Goal: Use online tool/utility

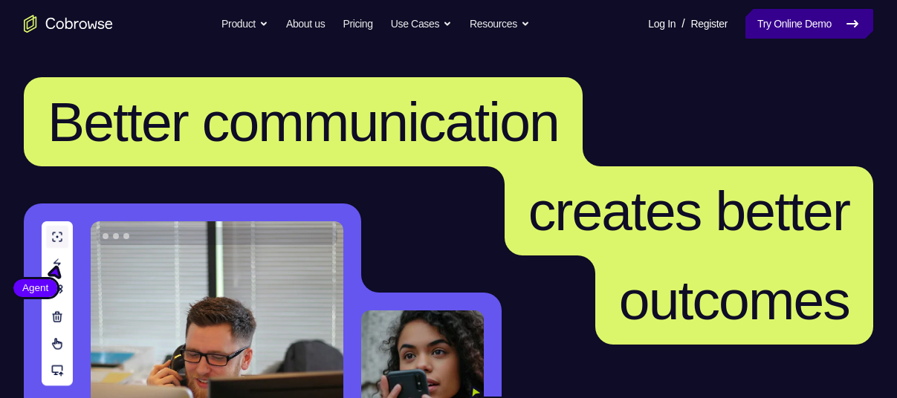
click at [800, 17] on link "Try Online Demo" at bounding box center [809, 24] width 128 height 30
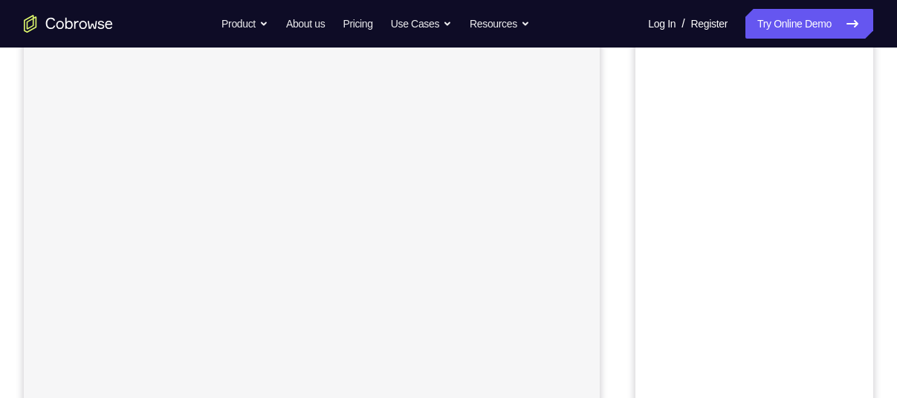
scroll to position [77, 0]
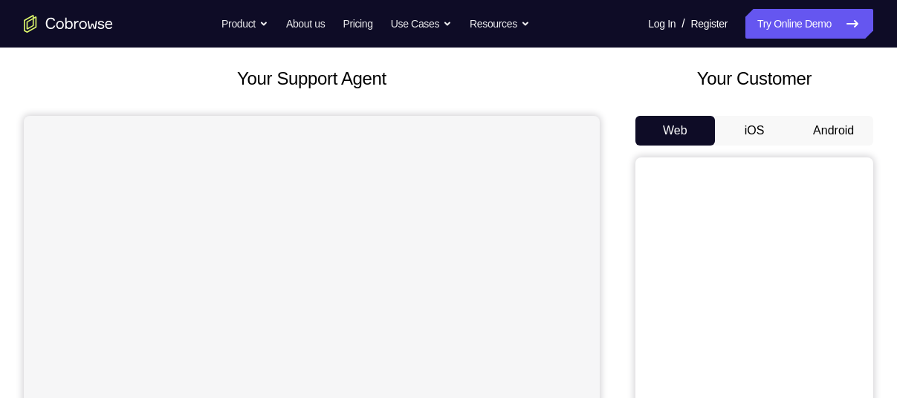
click at [827, 131] on button "Android" at bounding box center [832, 131] width 79 height 30
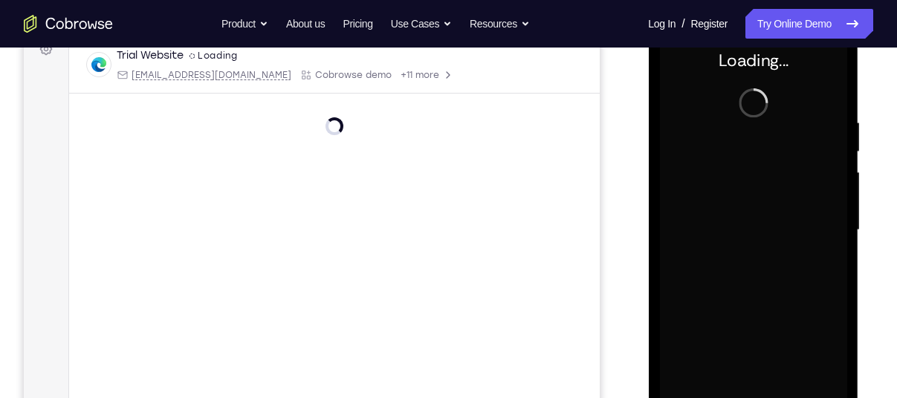
scroll to position [0, 0]
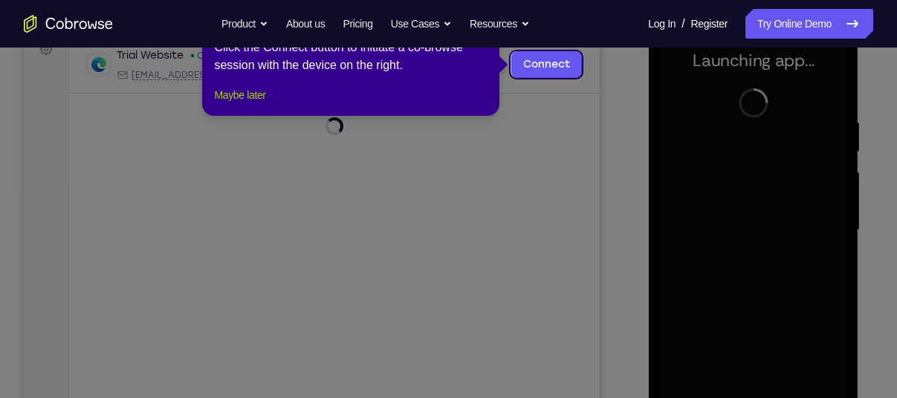
click at [233, 104] on button "Maybe later" at bounding box center [239, 95] width 51 height 18
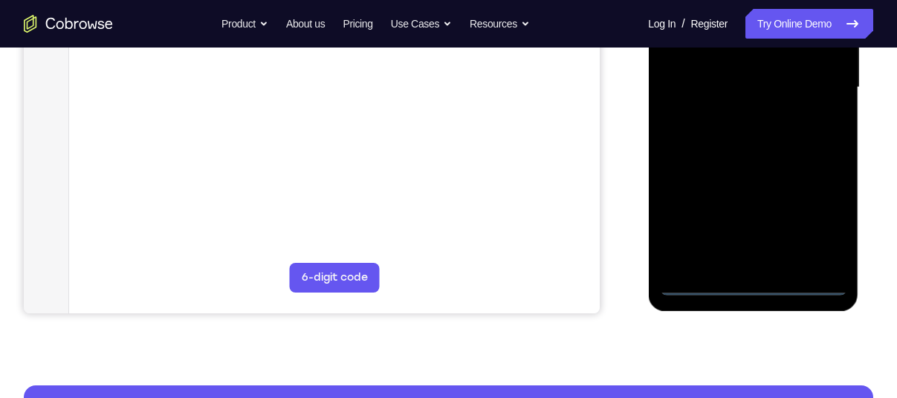
scroll to position [379, 0]
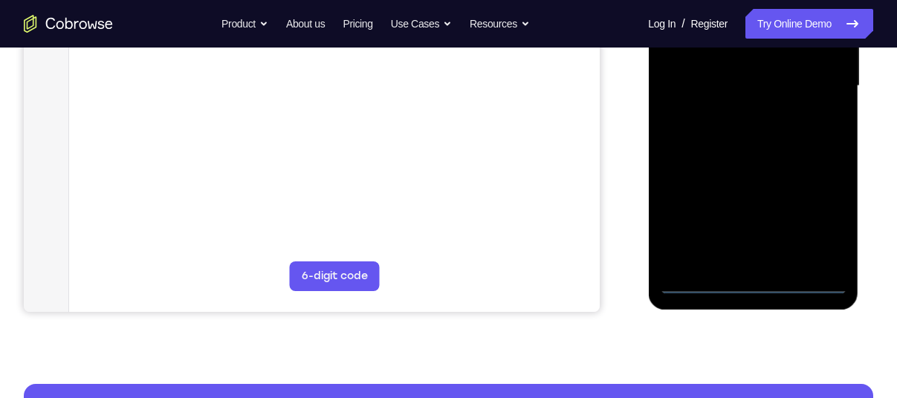
click at [751, 283] on div at bounding box center [752, 86] width 187 height 416
click at [813, 212] on div at bounding box center [752, 86] width 187 height 416
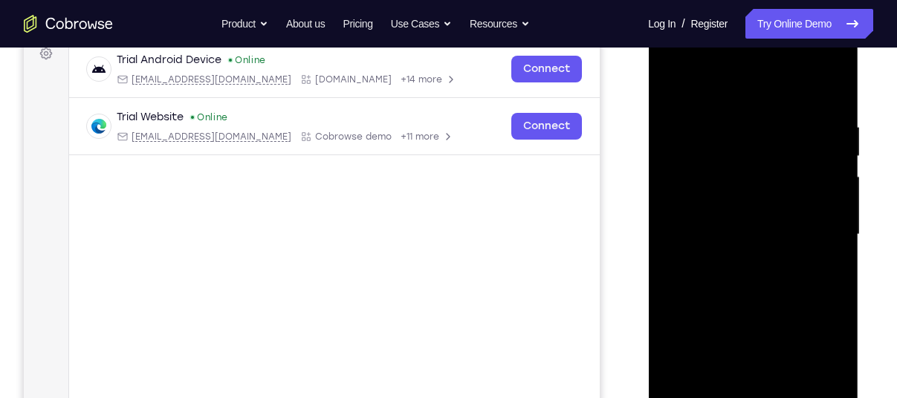
scroll to position [230, 0]
click at [730, 91] on div at bounding box center [752, 235] width 187 height 416
click at [816, 230] on div at bounding box center [752, 235] width 187 height 416
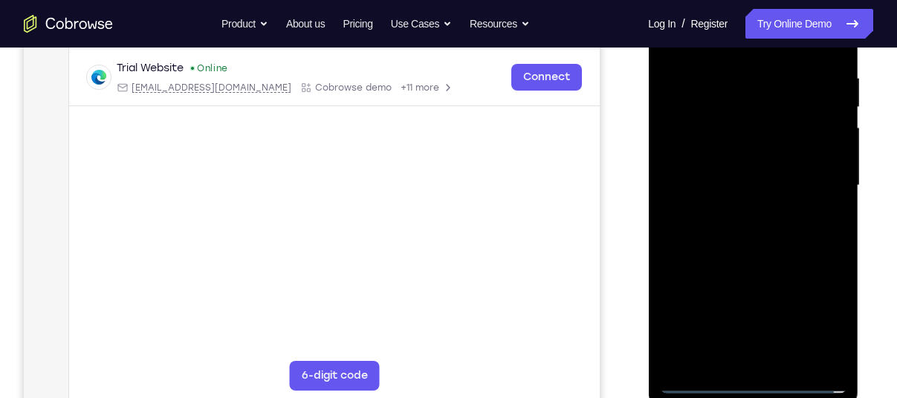
scroll to position [280, 0]
click at [738, 214] on div at bounding box center [752, 185] width 187 height 416
click at [736, 156] on div at bounding box center [752, 185] width 187 height 416
click at [728, 176] on div at bounding box center [752, 185] width 187 height 416
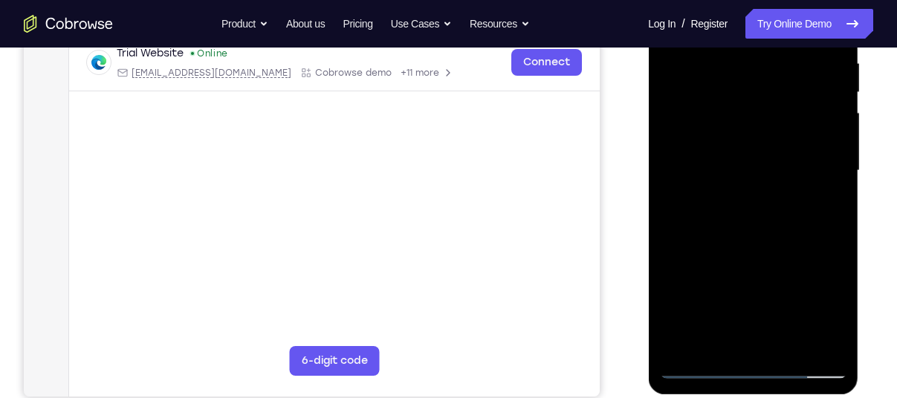
scroll to position [295, 0]
click at [725, 196] on div at bounding box center [752, 170] width 187 height 416
click at [746, 131] on div at bounding box center [752, 170] width 187 height 416
click at [787, 343] on div at bounding box center [752, 170] width 187 height 416
click at [744, 252] on div at bounding box center [752, 170] width 187 height 416
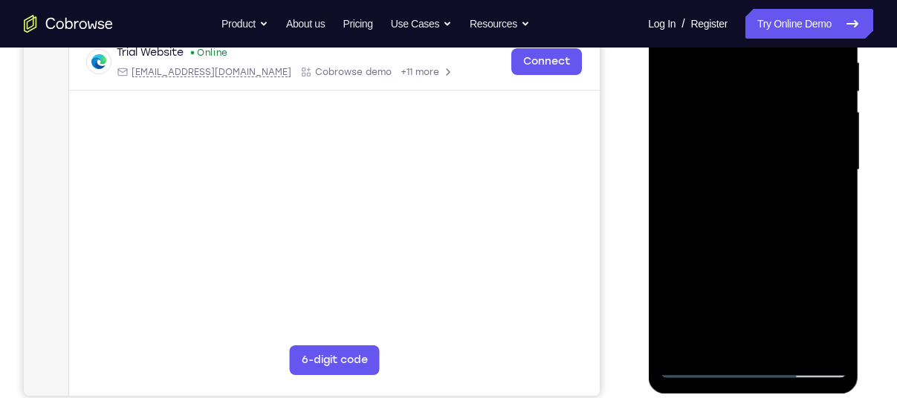
click at [726, 161] on div at bounding box center [752, 170] width 187 height 416
click at [707, 336] on div at bounding box center [752, 170] width 187 height 416
click at [752, 238] on div at bounding box center [752, 170] width 187 height 416
click at [822, 204] on div at bounding box center [752, 170] width 187 height 416
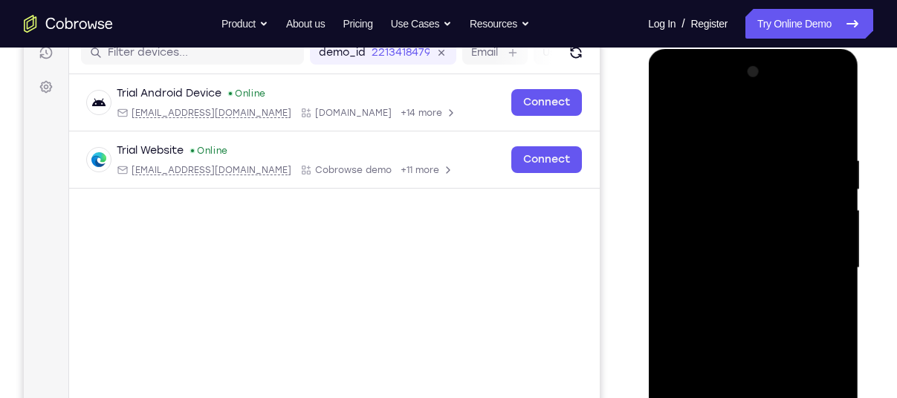
scroll to position [188, 0]
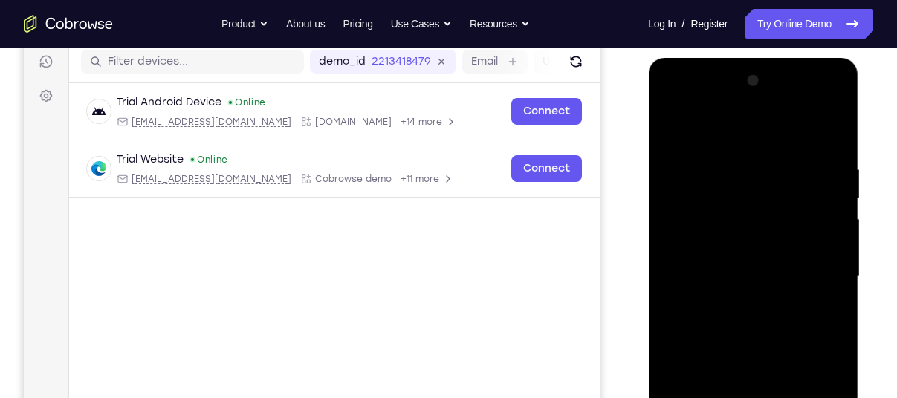
click at [669, 129] on div at bounding box center [752, 277] width 187 height 416
click at [726, 261] on div at bounding box center [752, 277] width 187 height 416
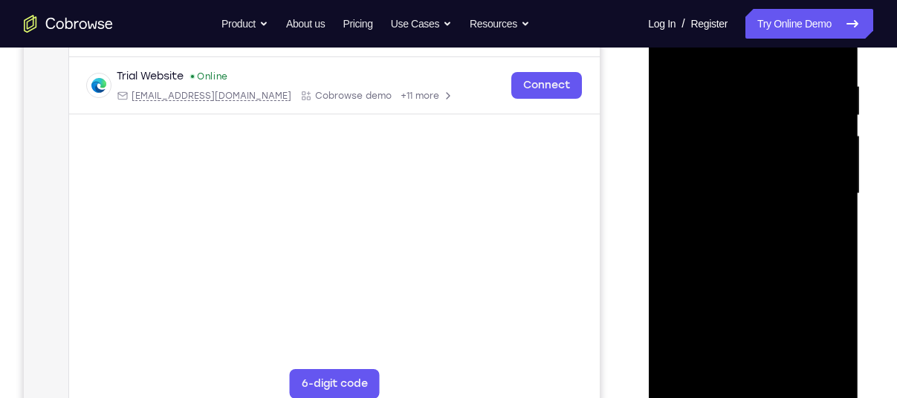
scroll to position [272, 0]
drag, startPoint x: 794, startPoint y: 169, endPoint x: 794, endPoint y: 234, distance: 64.6
click at [794, 234] on div at bounding box center [752, 193] width 187 height 416
drag, startPoint x: 794, startPoint y: 234, endPoint x: 798, endPoint y: 366, distance: 132.3
click at [798, 366] on div at bounding box center [752, 193] width 187 height 416
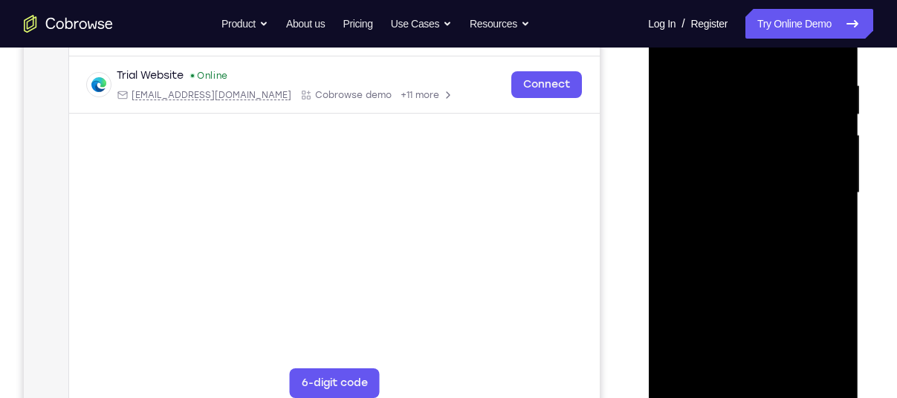
drag, startPoint x: 798, startPoint y: 126, endPoint x: 796, endPoint y: 244, distance: 118.1
click at [796, 244] on div at bounding box center [752, 193] width 187 height 416
drag, startPoint x: 813, startPoint y: 96, endPoint x: 817, endPoint y: 198, distance: 102.6
click at [817, 198] on div at bounding box center [752, 193] width 187 height 416
click at [726, 251] on div at bounding box center [752, 193] width 187 height 416
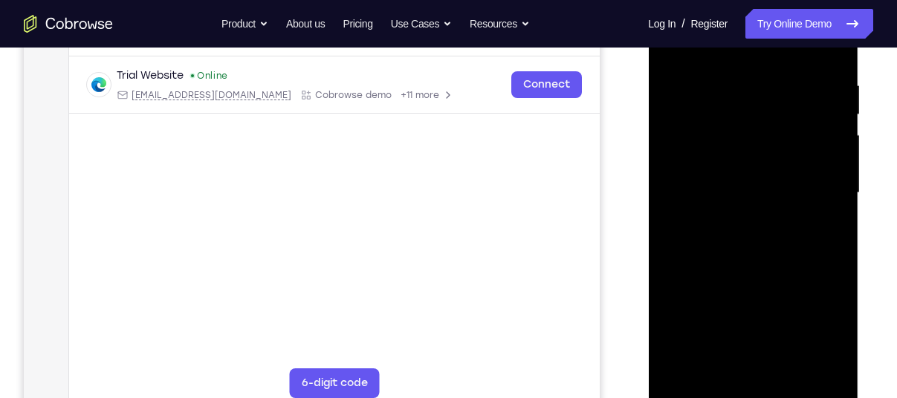
click at [700, 386] on div at bounding box center [752, 193] width 187 height 416
click at [793, 244] on div at bounding box center [752, 193] width 187 height 416
click at [712, 362] on div at bounding box center [752, 193] width 187 height 416
click at [790, 279] on div at bounding box center [752, 193] width 187 height 416
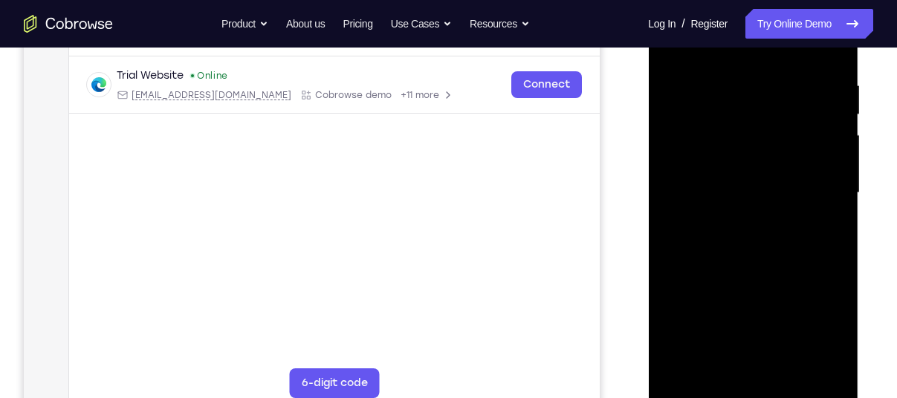
click at [790, 279] on div at bounding box center [752, 193] width 187 height 416
click at [714, 245] on div at bounding box center [752, 193] width 187 height 416
click at [699, 214] on div at bounding box center [752, 193] width 187 height 416
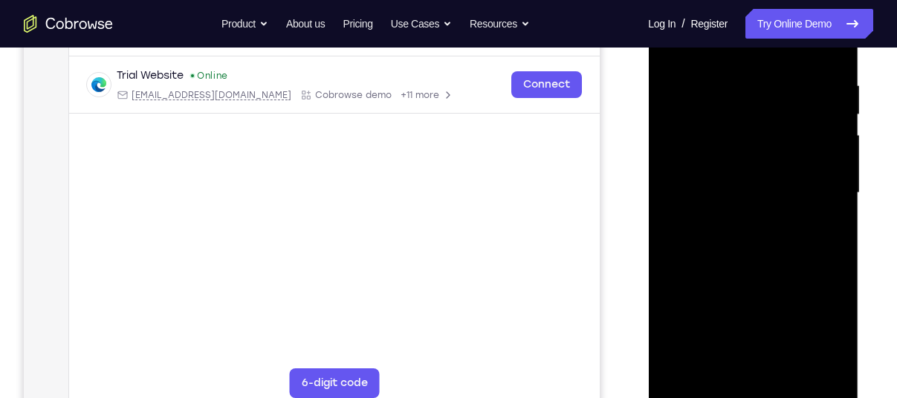
click at [699, 214] on div at bounding box center [752, 193] width 187 height 416
click at [821, 157] on div at bounding box center [752, 193] width 187 height 416
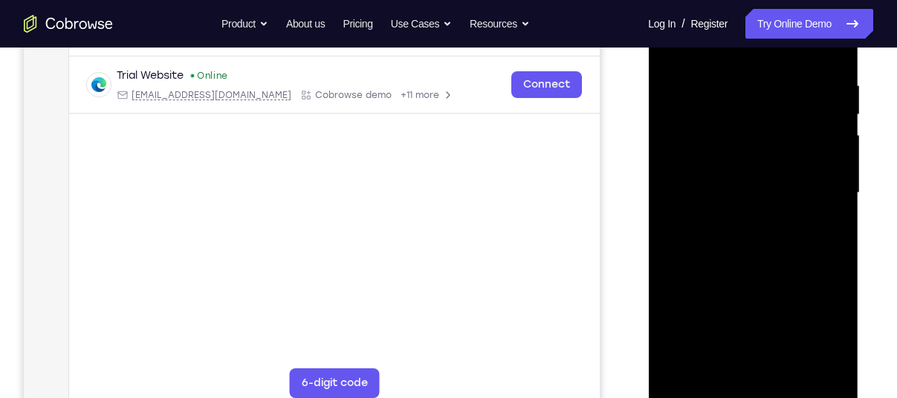
click at [828, 232] on div at bounding box center [752, 193] width 187 height 416
click at [823, 87] on div at bounding box center [752, 193] width 187 height 416
drag, startPoint x: 705, startPoint y: 109, endPoint x: 681, endPoint y: 312, distance: 204.2
click at [681, 312] on div at bounding box center [752, 193] width 187 height 416
click at [700, 388] on div at bounding box center [752, 193] width 187 height 416
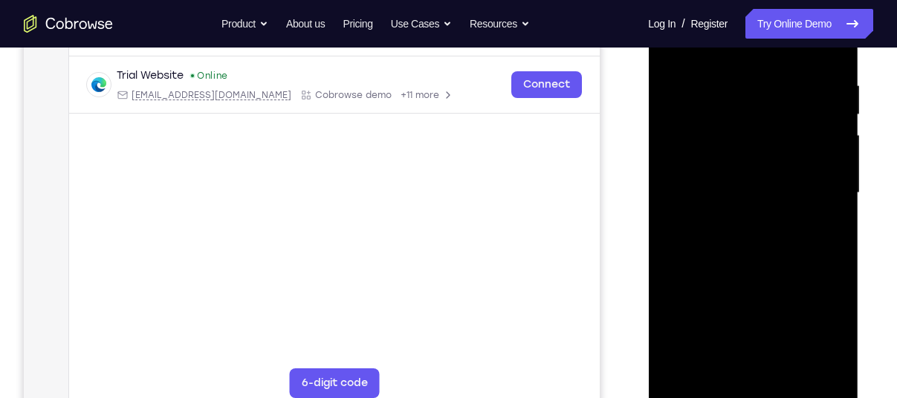
click at [746, 142] on div at bounding box center [752, 193] width 187 height 416
drag, startPoint x: 680, startPoint y: 146, endPoint x: 686, endPoint y: 304, distance: 157.6
click at [686, 304] on div at bounding box center [752, 193] width 187 height 416
drag, startPoint x: 730, startPoint y: 131, endPoint x: 726, endPoint y: 322, distance: 190.9
click at [726, 322] on div at bounding box center [752, 193] width 187 height 416
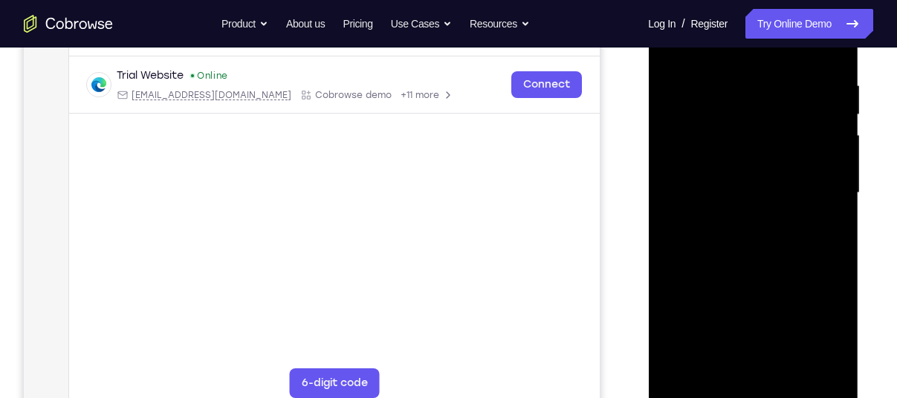
drag, startPoint x: 803, startPoint y: 143, endPoint x: 775, endPoint y: 338, distance: 196.6
click at [775, 338] on div at bounding box center [752, 193] width 187 height 416
drag, startPoint x: 794, startPoint y: 101, endPoint x: 790, endPoint y: 211, distance: 110.0
click at [790, 211] on div at bounding box center [752, 193] width 187 height 416
drag, startPoint x: 766, startPoint y: 247, endPoint x: 777, endPoint y: 153, distance: 95.0
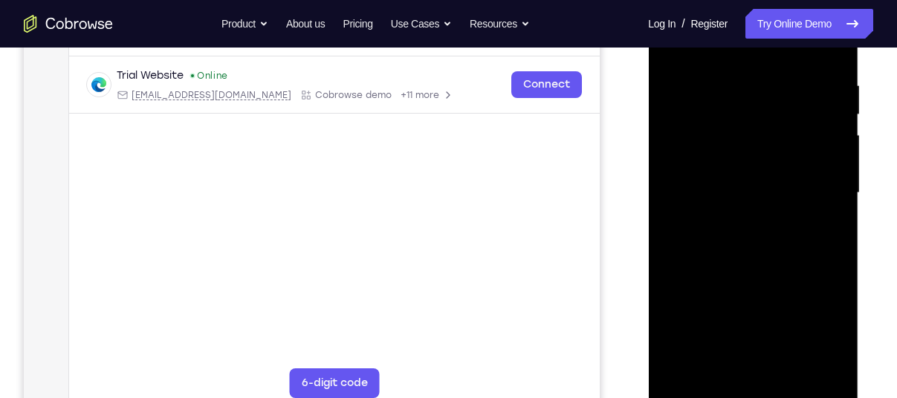
click at [777, 153] on div at bounding box center [752, 193] width 187 height 416
drag, startPoint x: 750, startPoint y: 261, endPoint x: 770, endPoint y: 261, distance: 19.3
drag, startPoint x: 770, startPoint y: 261, endPoint x: 795, endPoint y: 275, distance: 28.6
click at [795, 275] on div at bounding box center [752, 193] width 187 height 416
click at [792, 263] on div at bounding box center [752, 193] width 187 height 416
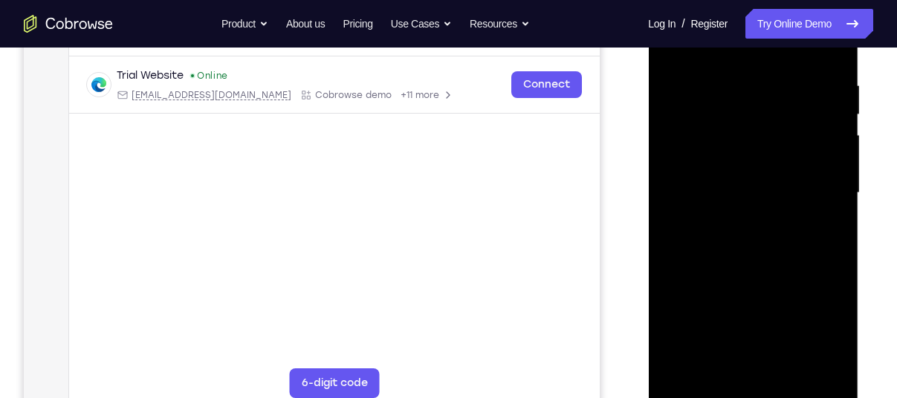
click at [748, 261] on div at bounding box center [752, 193] width 187 height 416
click at [798, 261] on div at bounding box center [752, 193] width 187 height 416
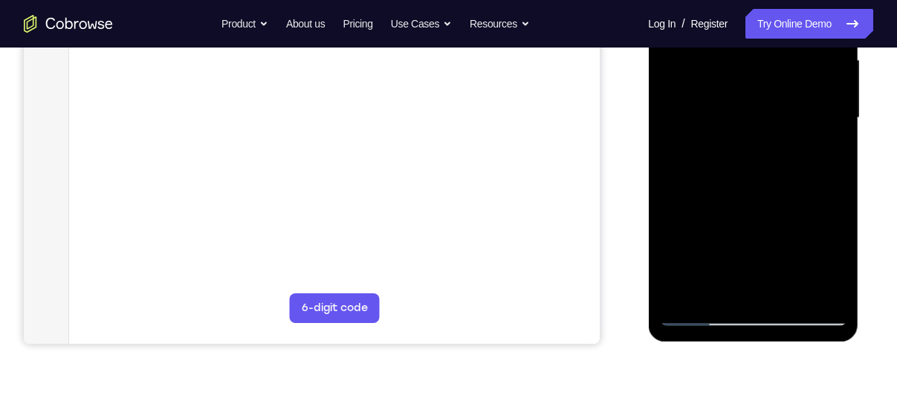
scroll to position [348, 0]
click at [831, 262] on div at bounding box center [752, 117] width 187 height 416
click at [795, 180] on div at bounding box center [752, 117] width 187 height 416
click at [787, 178] on div at bounding box center [752, 117] width 187 height 416
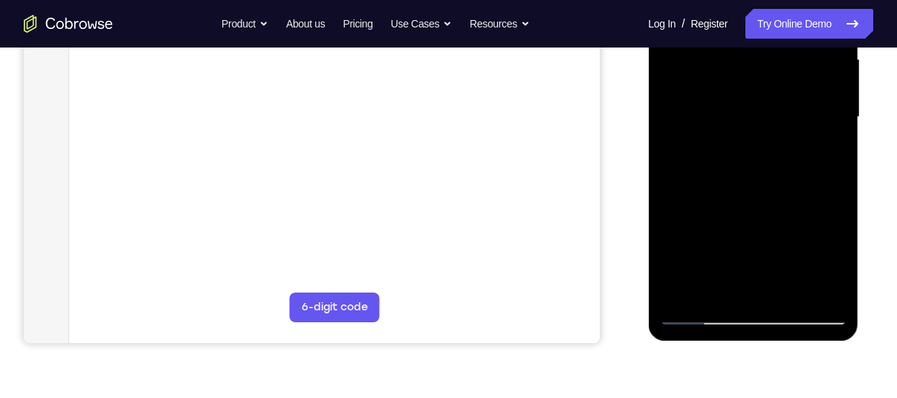
click at [827, 153] on div at bounding box center [752, 117] width 187 height 416
click at [700, 185] on div at bounding box center [752, 117] width 187 height 416
click at [741, 180] on div at bounding box center [752, 117] width 187 height 416
click at [838, 261] on div at bounding box center [752, 117] width 187 height 416
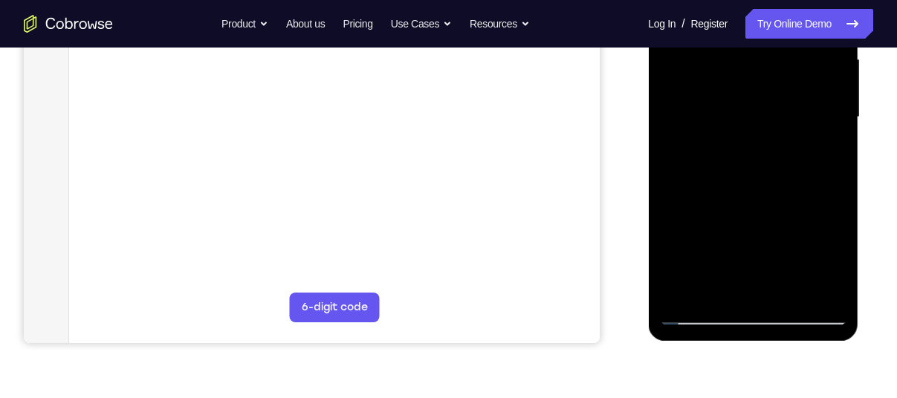
click at [831, 258] on div at bounding box center [752, 117] width 187 height 416
click at [831, 261] on div at bounding box center [752, 117] width 187 height 416
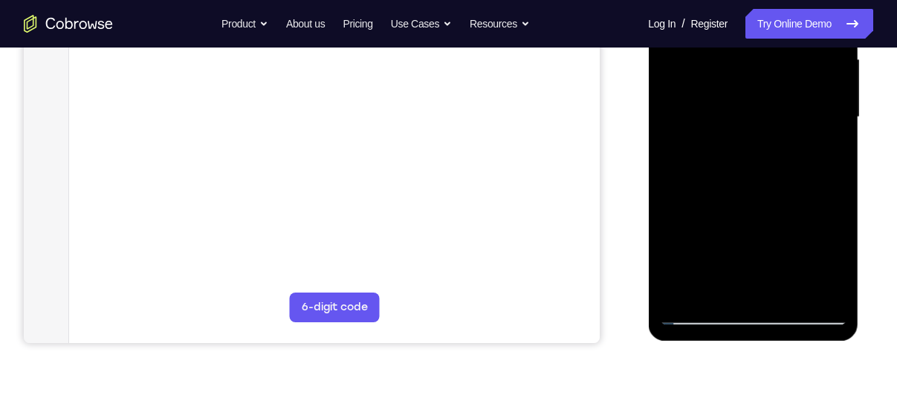
click at [831, 261] on div at bounding box center [752, 117] width 187 height 416
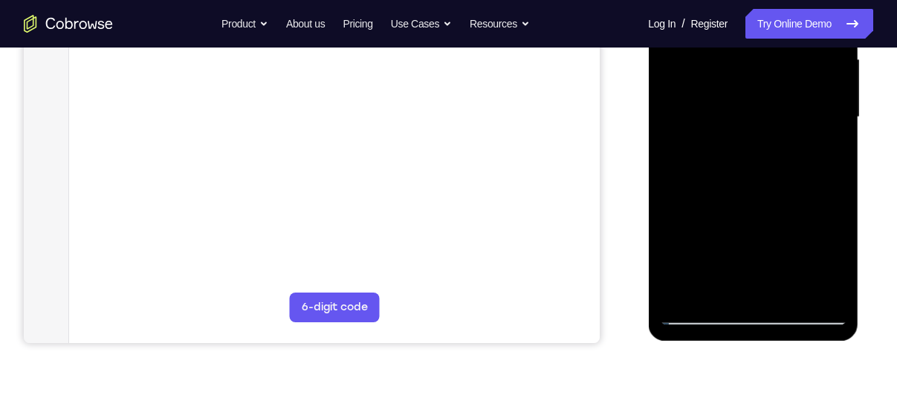
click at [746, 177] on div at bounding box center [752, 117] width 187 height 416
click at [821, 152] on div at bounding box center [752, 117] width 187 height 416
click at [697, 314] on div at bounding box center [752, 117] width 187 height 416
drag, startPoint x: 706, startPoint y: 213, endPoint x: 701, endPoint y: 311, distance: 98.2
click at [701, 311] on div at bounding box center [752, 117] width 187 height 416
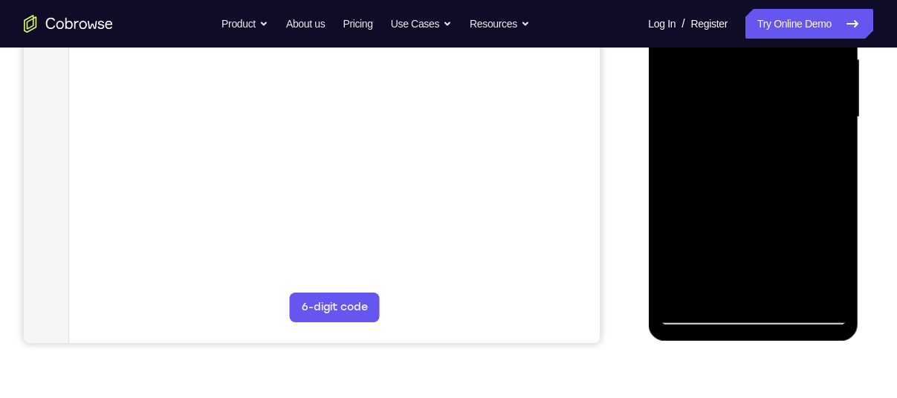
drag, startPoint x: 697, startPoint y: 84, endPoint x: 711, endPoint y: 227, distance: 144.0
click at [711, 227] on div at bounding box center [752, 117] width 187 height 416
drag, startPoint x: 796, startPoint y: 77, endPoint x: 813, endPoint y: 237, distance: 161.3
click at [813, 237] on div at bounding box center [752, 117] width 187 height 416
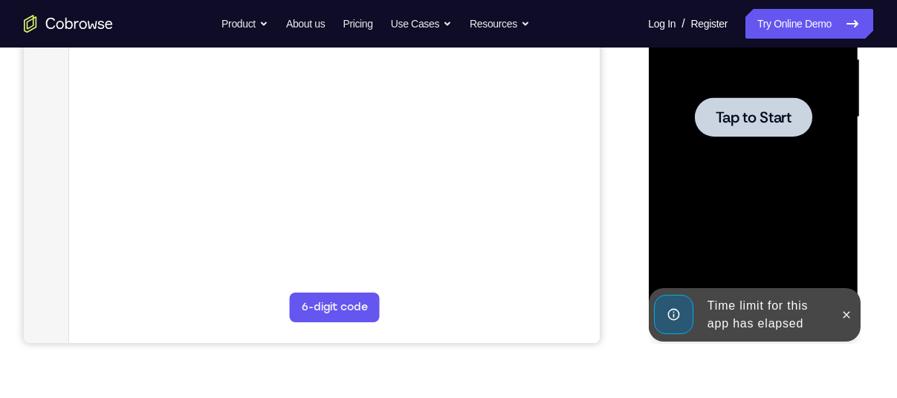
drag, startPoint x: 794, startPoint y: 115, endPoint x: 796, endPoint y: 173, distance: 58.0
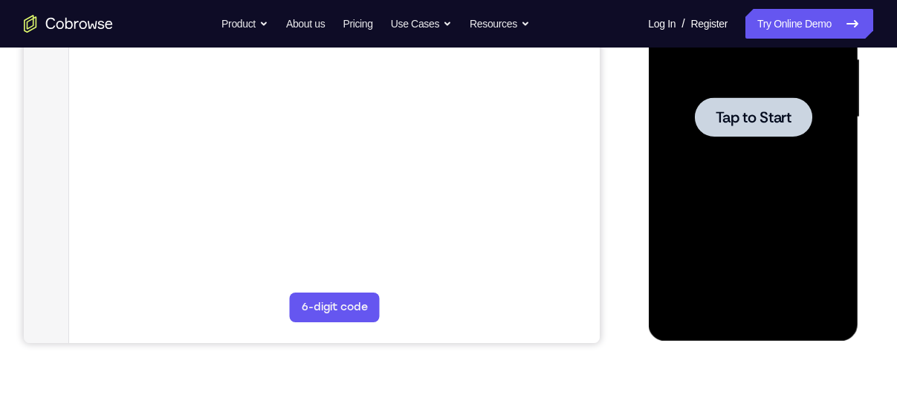
click at [755, 119] on span "Tap to Start" at bounding box center [753, 117] width 76 height 15
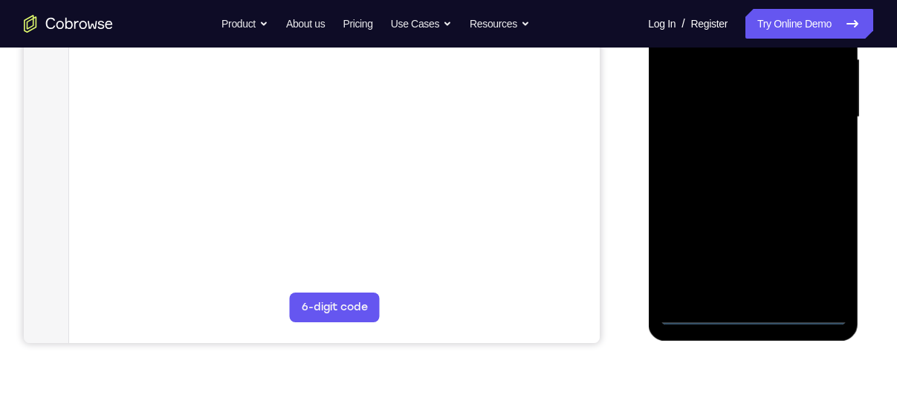
click at [754, 310] on div at bounding box center [752, 117] width 187 height 416
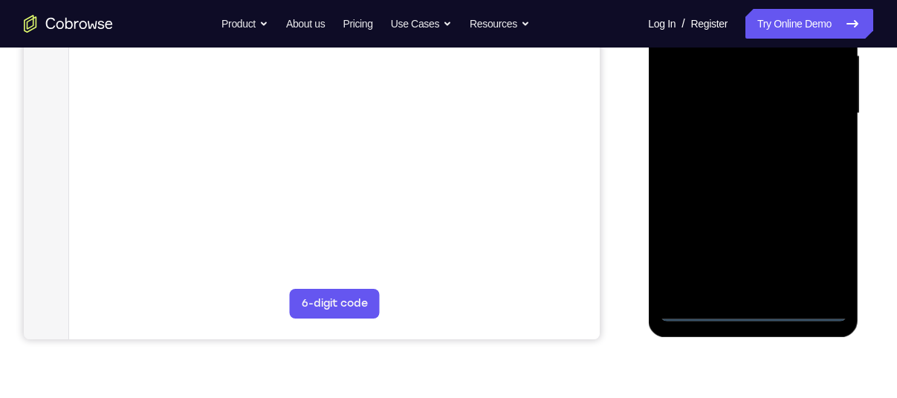
click at [830, 249] on div at bounding box center [752, 114] width 187 height 416
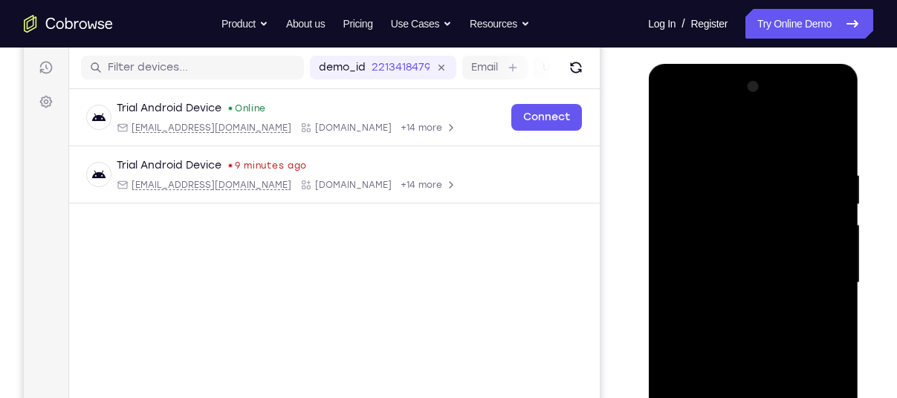
scroll to position [181, 0]
click at [725, 139] on div at bounding box center [752, 284] width 187 height 416
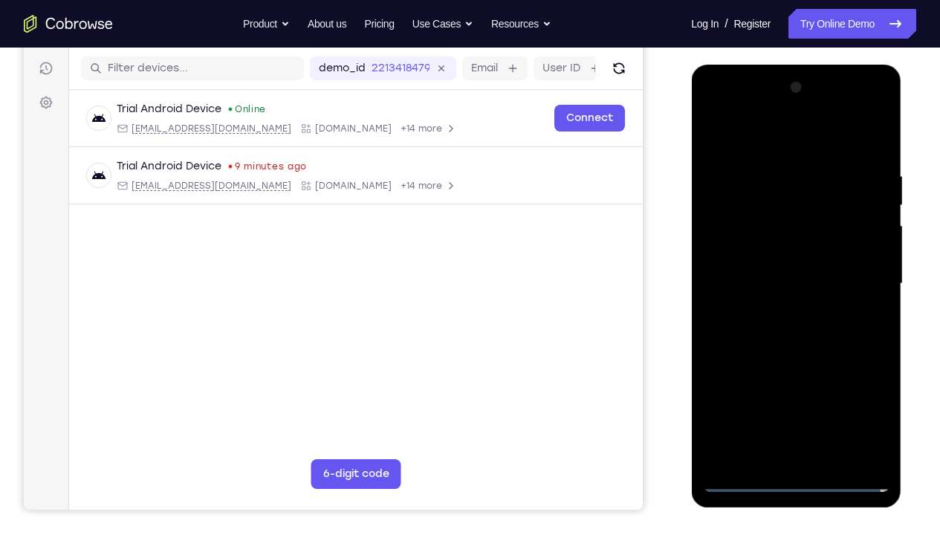
click at [735, 232] on div at bounding box center [795, 284] width 187 height 416
click at [785, 284] on div at bounding box center [795, 284] width 187 height 416
click at [761, 270] on div at bounding box center [795, 284] width 187 height 416
click at [761, 301] on div at bounding box center [795, 284] width 187 height 416
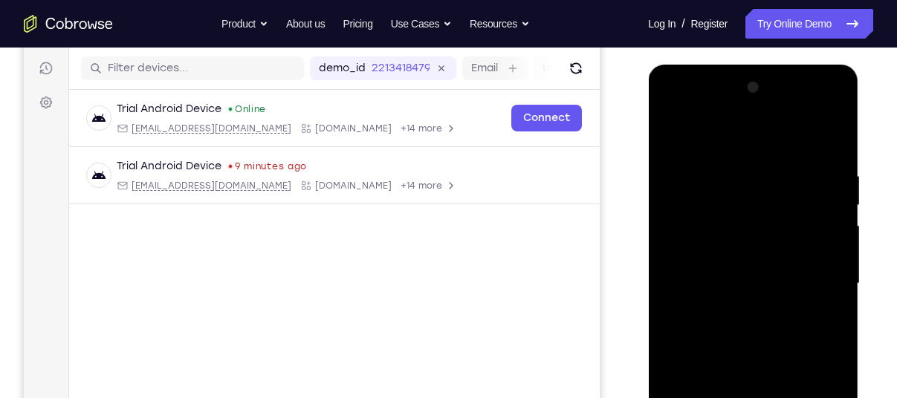
scroll to position [307, 0]
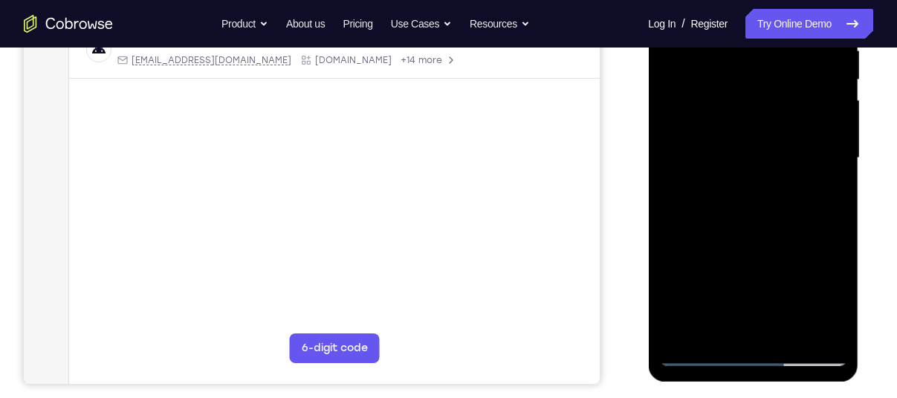
click at [757, 330] on div at bounding box center [752, 158] width 187 height 416
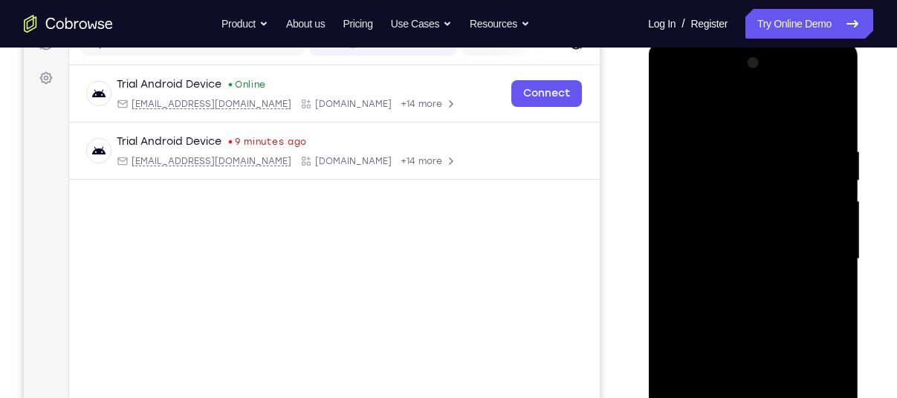
scroll to position [195, 0]
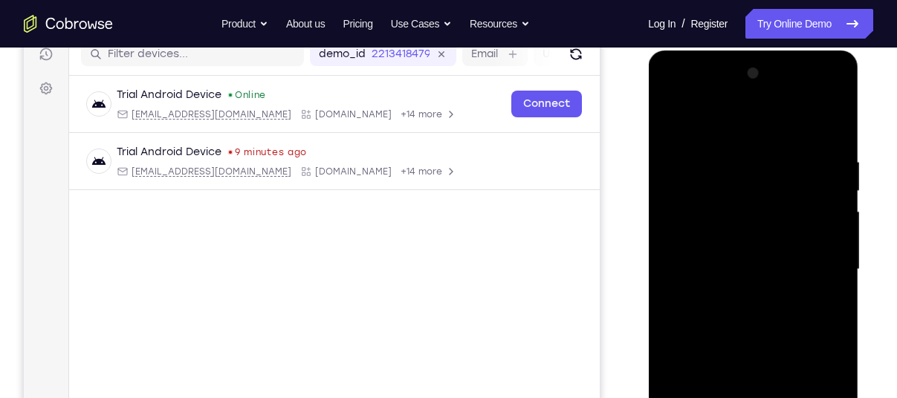
click at [831, 93] on div at bounding box center [752, 270] width 187 height 416
click at [793, 376] on div at bounding box center [752, 270] width 187 height 416
click at [683, 114] on div at bounding box center [752, 270] width 187 height 416
click at [771, 296] on div at bounding box center [752, 270] width 187 height 416
click at [779, 227] on div at bounding box center [752, 270] width 187 height 416
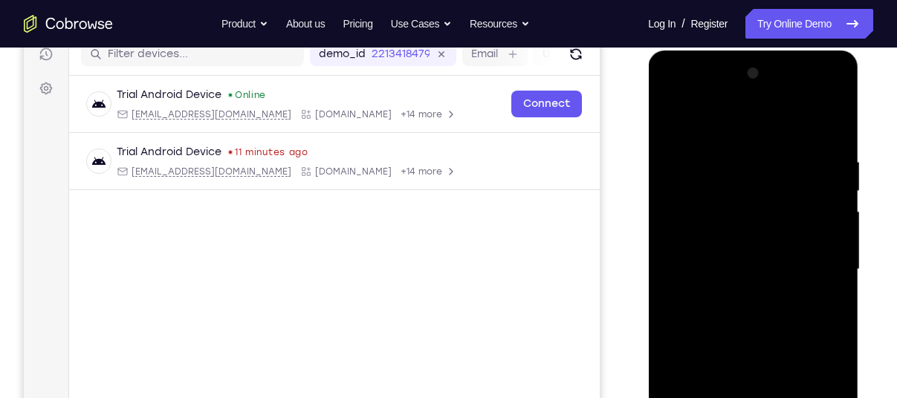
click at [709, 195] on div at bounding box center [752, 270] width 187 height 416
drag, startPoint x: 733, startPoint y: 212, endPoint x: 738, endPoint y: 272, distance: 59.6
click at [738, 272] on div at bounding box center [752, 270] width 187 height 416
drag, startPoint x: 738, startPoint y: 199, endPoint x: 749, endPoint y: 279, distance: 81.0
click at [749, 279] on div at bounding box center [752, 270] width 187 height 416
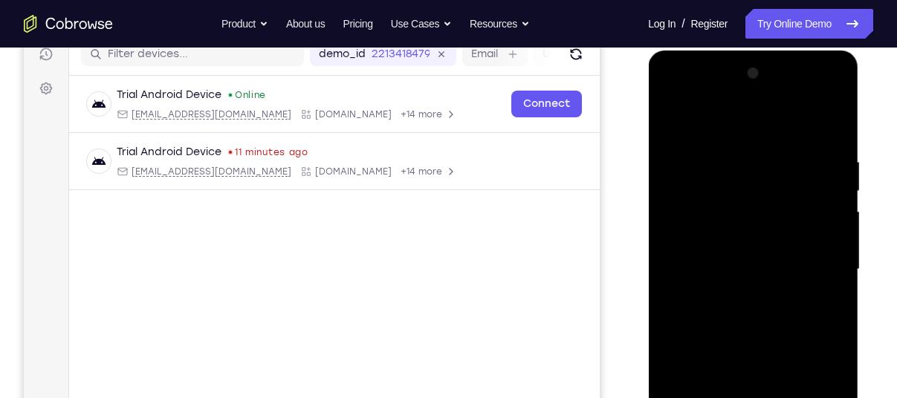
drag, startPoint x: 782, startPoint y: 215, endPoint x: 796, endPoint y: 285, distance: 71.1
click at [796, 285] on div at bounding box center [752, 270] width 187 height 416
drag, startPoint x: 785, startPoint y: 181, endPoint x: 793, endPoint y: 266, distance: 85.0
click at [793, 266] on div at bounding box center [752, 270] width 187 height 416
drag, startPoint x: 784, startPoint y: 189, endPoint x: 788, endPoint y: 279, distance: 90.0
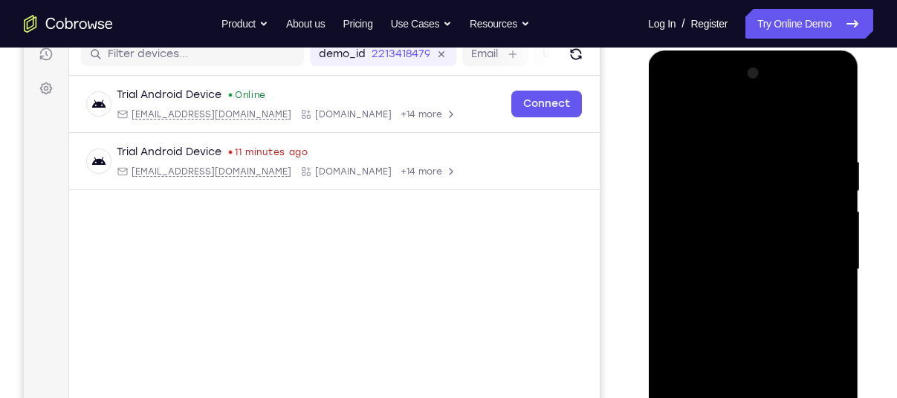
click at [788, 279] on div at bounding box center [752, 270] width 187 height 416
click at [695, 162] on div at bounding box center [752, 270] width 187 height 416
drag, startPoint x: 804, startPoint y: 269, endPoint x: 691, endPoint y: 269, distance: 113.6
click at [691, 269] on div at bounding box center [752, 270] width 187 height 416
drag, startPoint x: 757, startPoint y: 291, endPoint x: 693, endPoint y: 294, distance: 63.9
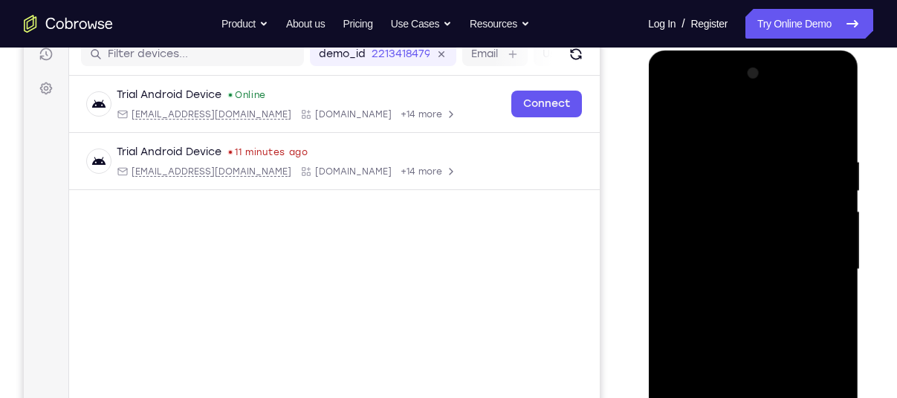
click at [693, 294] on div at bounding box center [752, 270] width 187 height 416
drag, startPoint x: 718, startPoint y: 195, endPoint x: 769, endPoint y: 199, distance: 50.7
click at [769, 199] on div at bounding box center [752, 270] width 187 height 416
drag, startPoint x: 769, startPoint y: 199, endPoint x: 741, endPoint y: 199, distance: 27.5
click at [741, 199] on div at bounding box center [752, 270] width 187 height 416
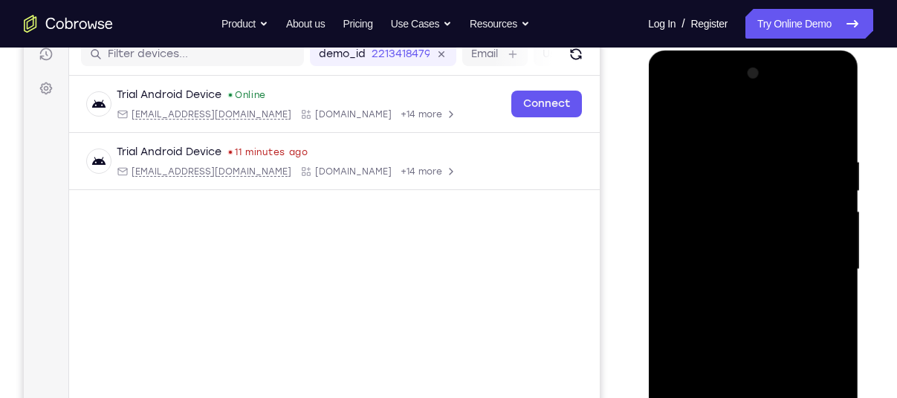
click at [710, 227] on div at bounding box center [752, 270] width 187 height 416
click at [671, 346] on div at bounding box center [752, 270] width 187 height 416
click at [771, 163] on div at bounding box center [752, 270] width 187 height 416
click at [727, 160] on div at bounding box center [752, 270] width 187 height 416
click at [680, 248] on div at bounding box center [752, 270] width 187 height 416
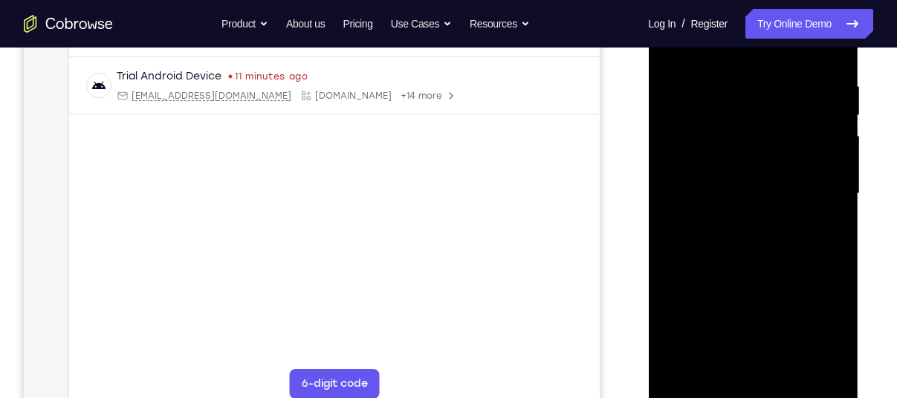
scroll to position [274, 0]
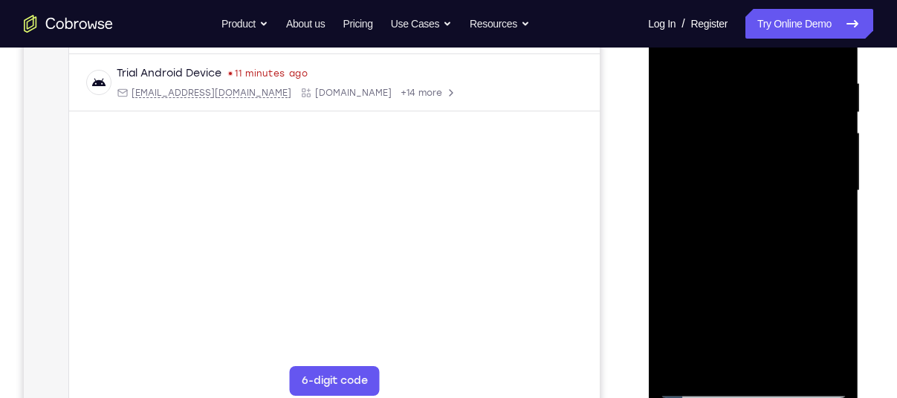
click at [771, 218] on div at bounding box center [752, 191] width 187 height 416
click at [830, 361] on div at bounding box center [752, 191] width 187 height 416
drag, startPoint x: 775, startPoint y: 306, endPoint x: 781, endPoint y: 182, distance: 124.2
click at [781, 182] on div at bounding box center [752, 191] width 187 height 416
drag, startPoint x: 767, startPoint y: 151, endPoint x: 770, endPoint y: 255, distance: 104.0
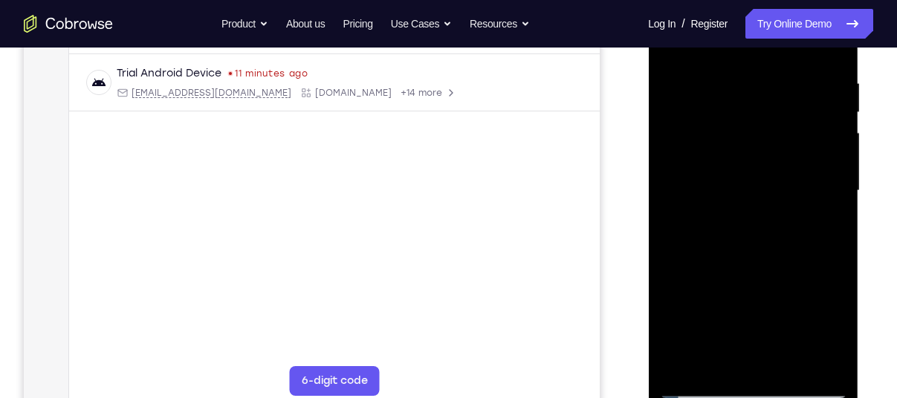
click at [770, 255] on div at bounding box center [752, 191] width 187 height 416
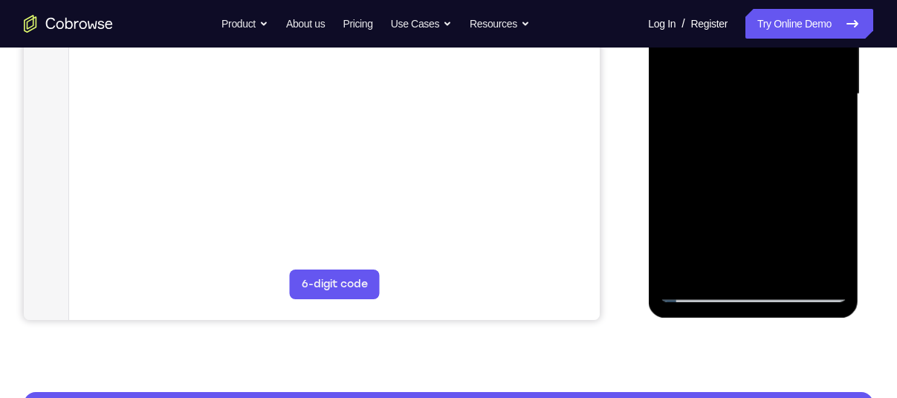
scroll to position [371, 0]
click at [697, 290] on div at bounding box center [752, 94] width 187 height 416
drag, startPoint x: 797, startPoint y: 178, endPoint x: 697, endPoint y: 178, distance: 100.3
click at [697, 178] on div at bounding box center [752, 94] width 187 height 416
drag, startPoint x: 668, startPoint y: 130, endPoint x: 755, endPoint y: 139, distance: 88.1
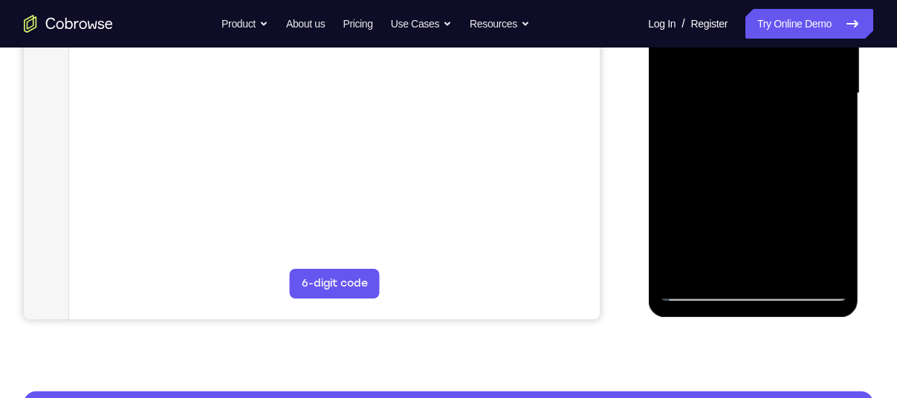
click at [755, 139] on div at bounding box center [752, 94] width 187 height 416
drag, startPoint x: 755, startPoint y: 139, endPoint x: 844, endPoint y: 149, distance: 89.0
click at [844, 149] on div at bounding box center [752, 94] width 187 height 416
click at [706, 75] on div at bounding box center [752, 94] width 187 height 416
